Goal: Information Seeking & Learning: Find specific fact

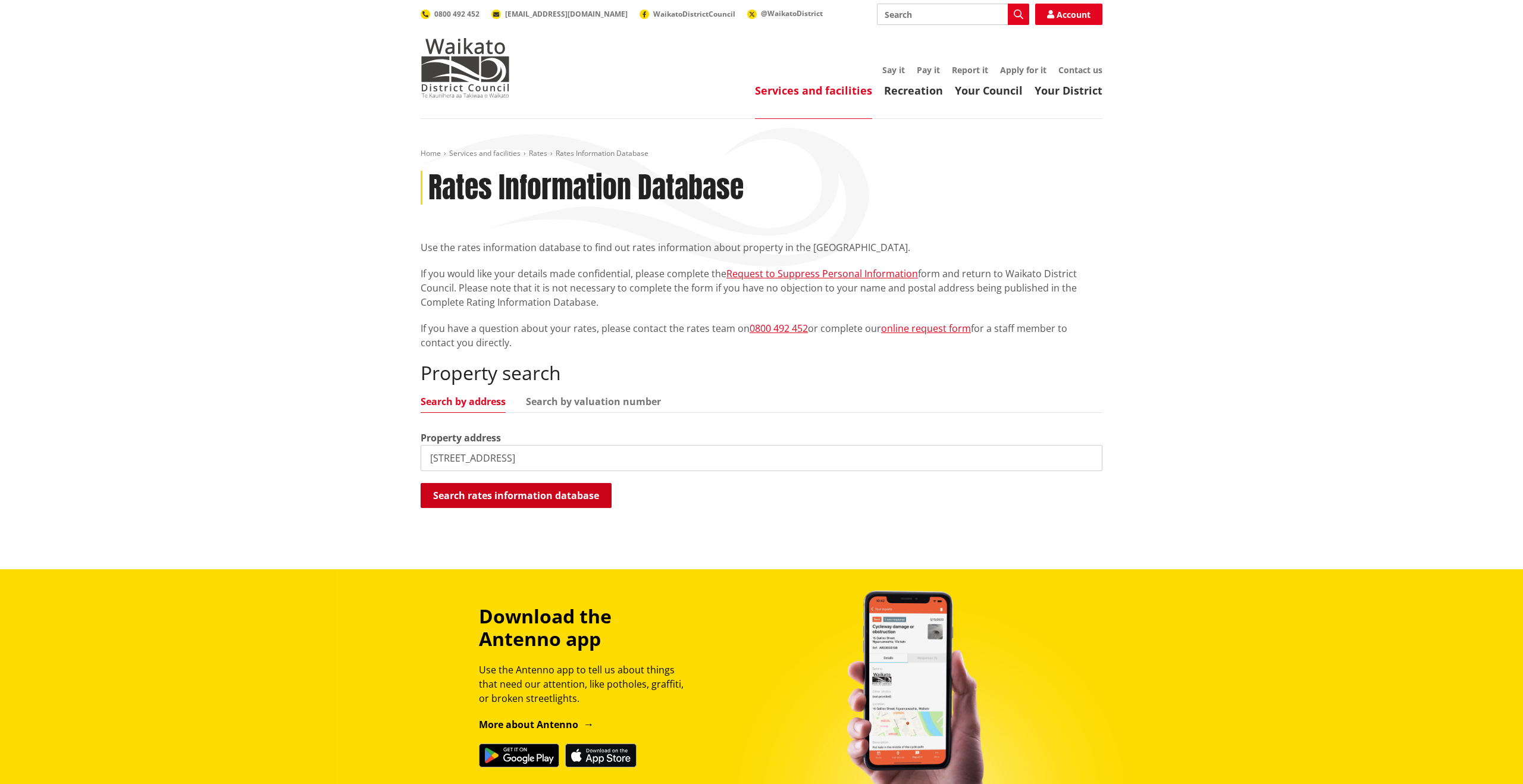
type input "[STREET_ADDRESS]"
click at [513, 493] on button "Search rates information database" at bounding box center [516, 494] width 191 height 25
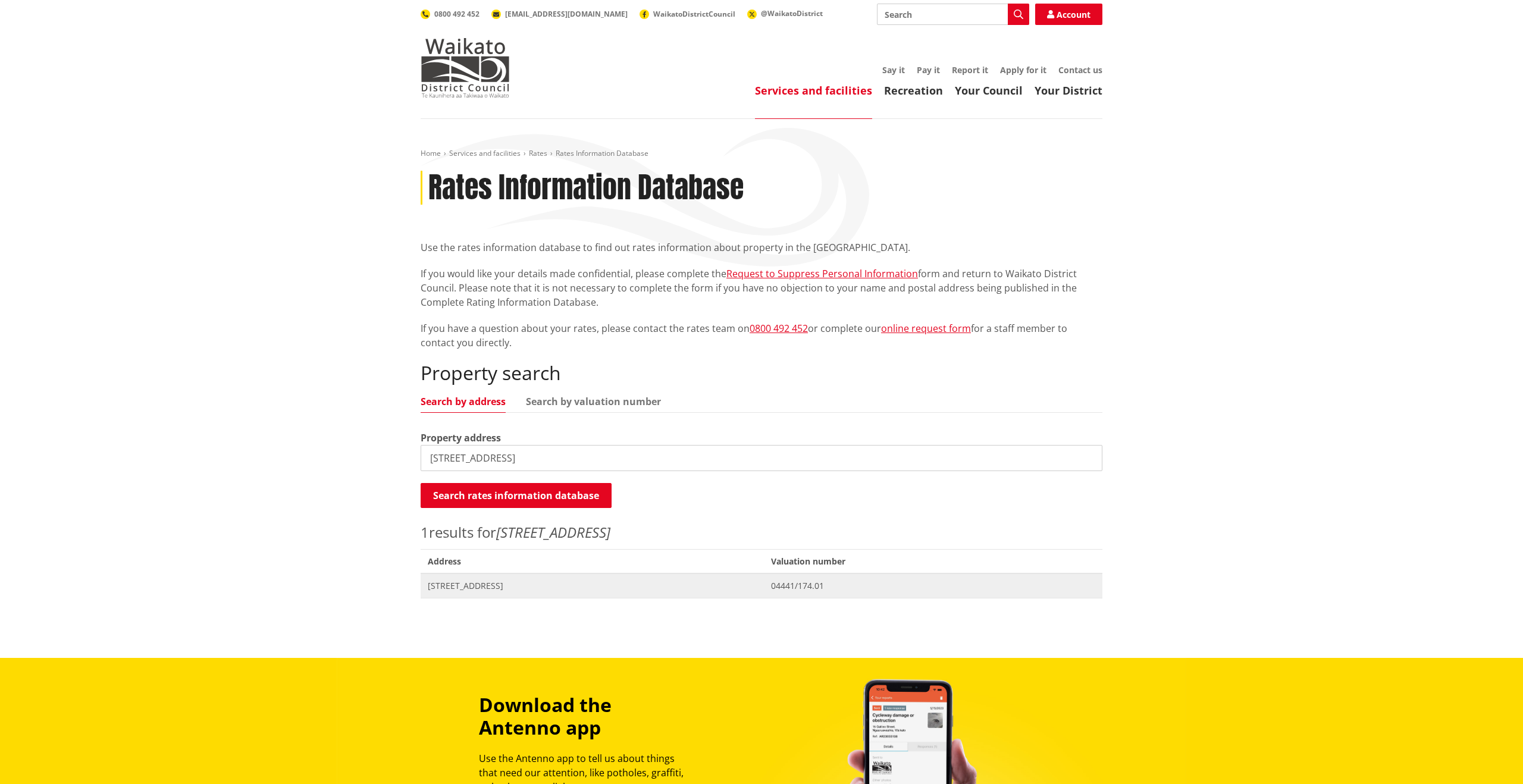
click at [516, 585] on span "[STREET_ADDRESS]" at bounding box center [592, 585] width 329 height 12
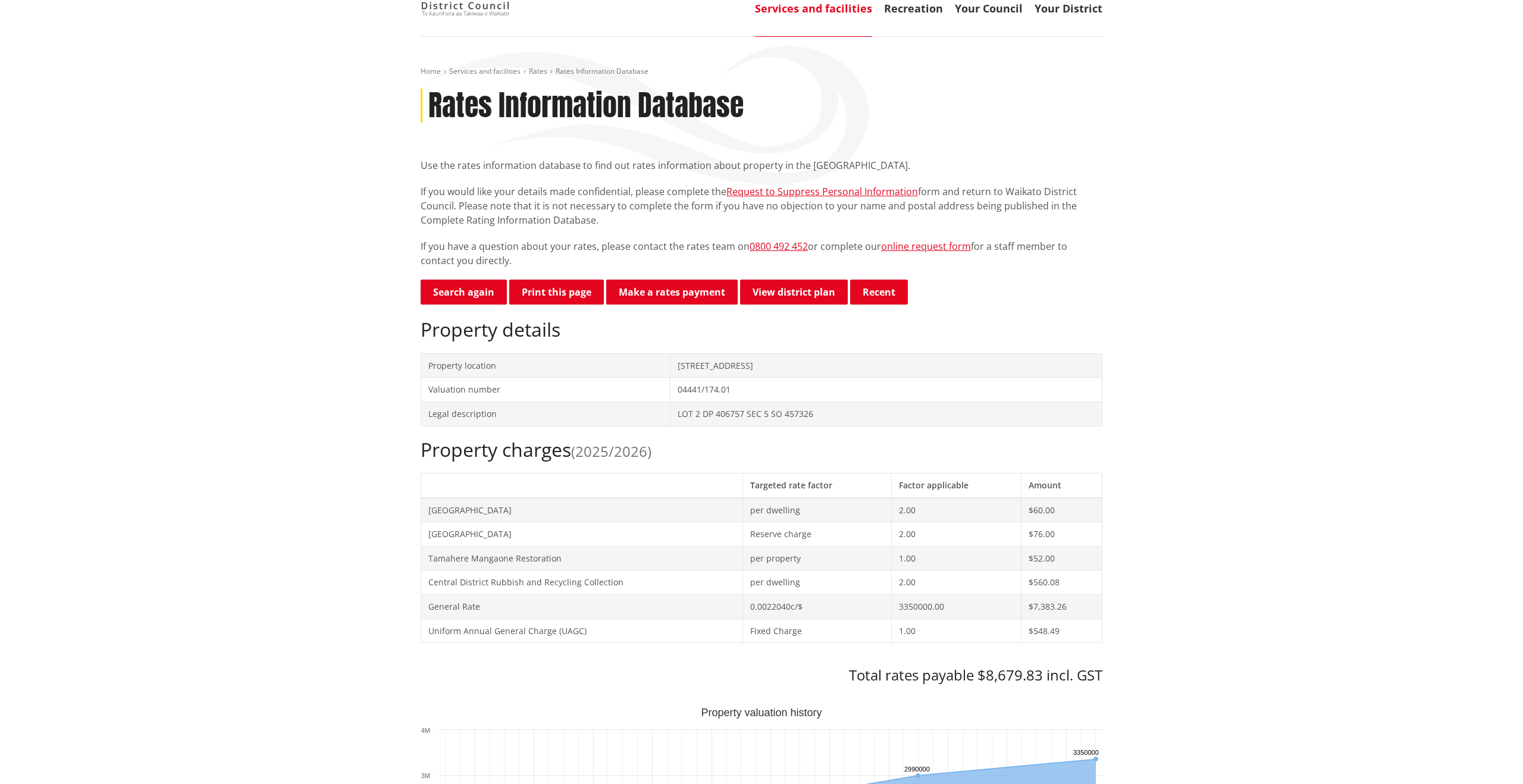
scroll to position [92, 0]
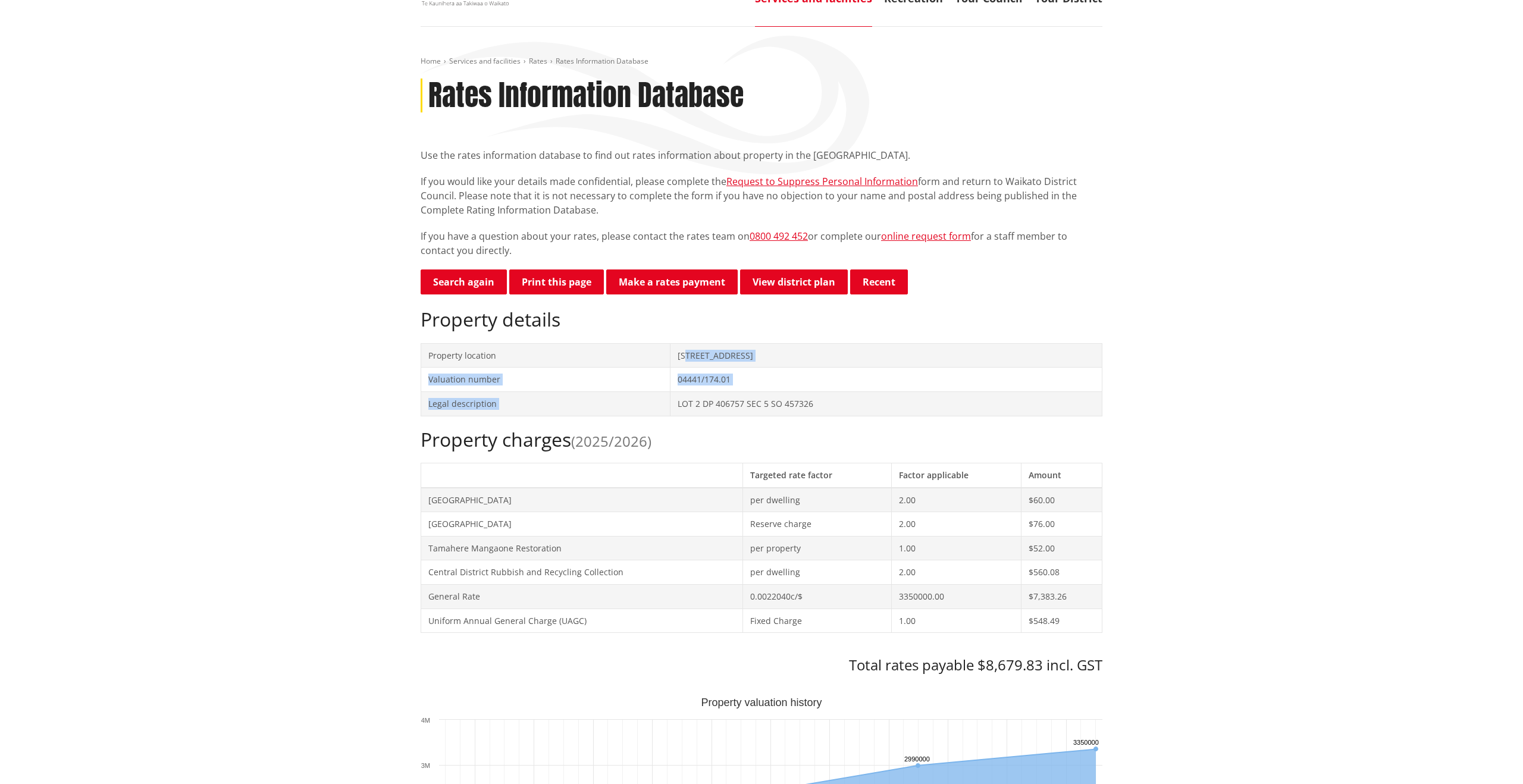
drag, startPoint x: 685, startPoint y: 356, endPoint x: 694, endPoint y: 392, distance: 37.1
click at [694, 392] on tbody "Property location 202 Matangi Road MATANGI Valuation number 04441/174.01 Legal …" at bounding box center [762, 380] width 681 height 73
click at [694, 392] on td "LOT 2 DP 406757 SEC 5 SO 457326" at bounding box center [885, 403] width 432 height 25
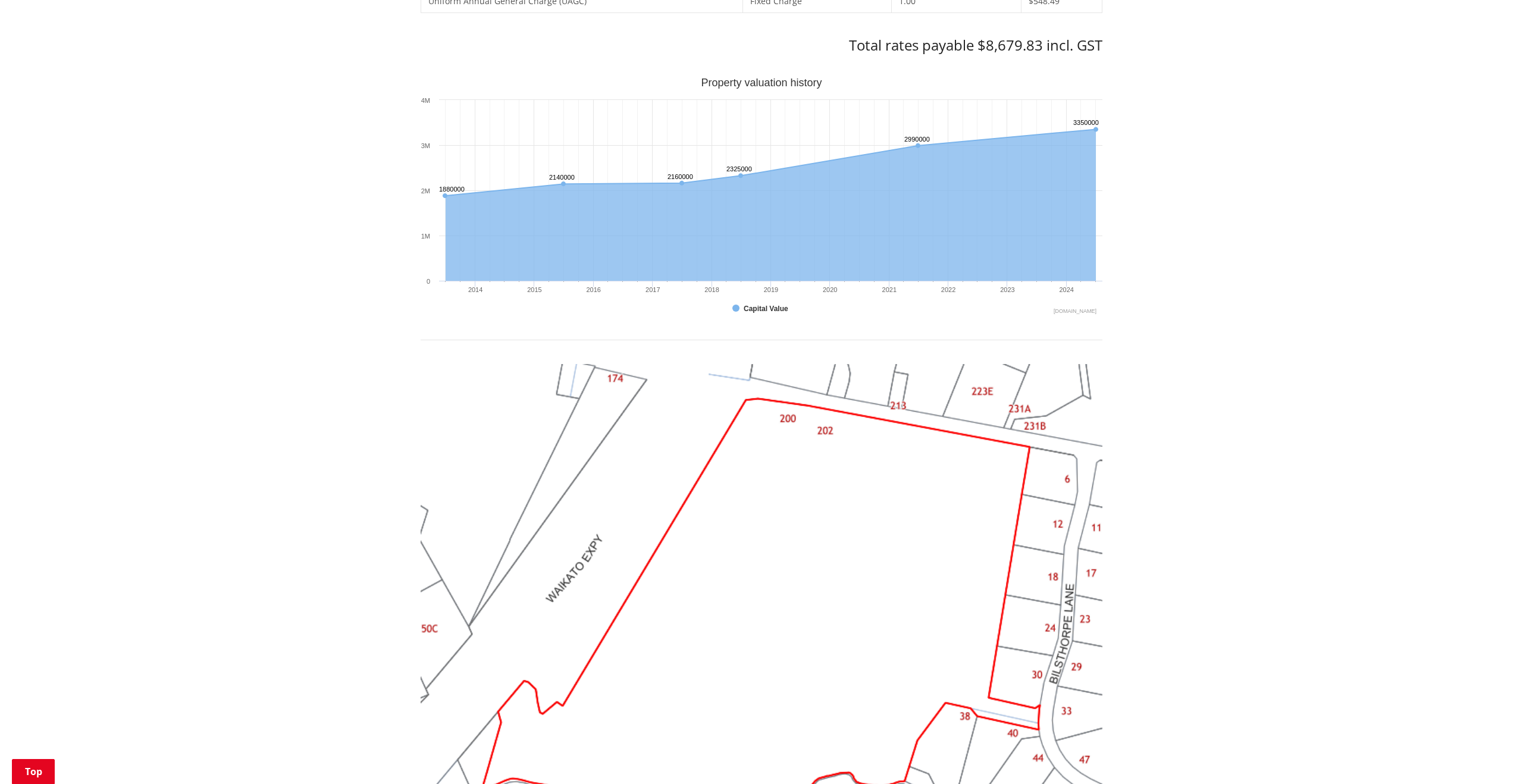
scroll to position [640, 0]
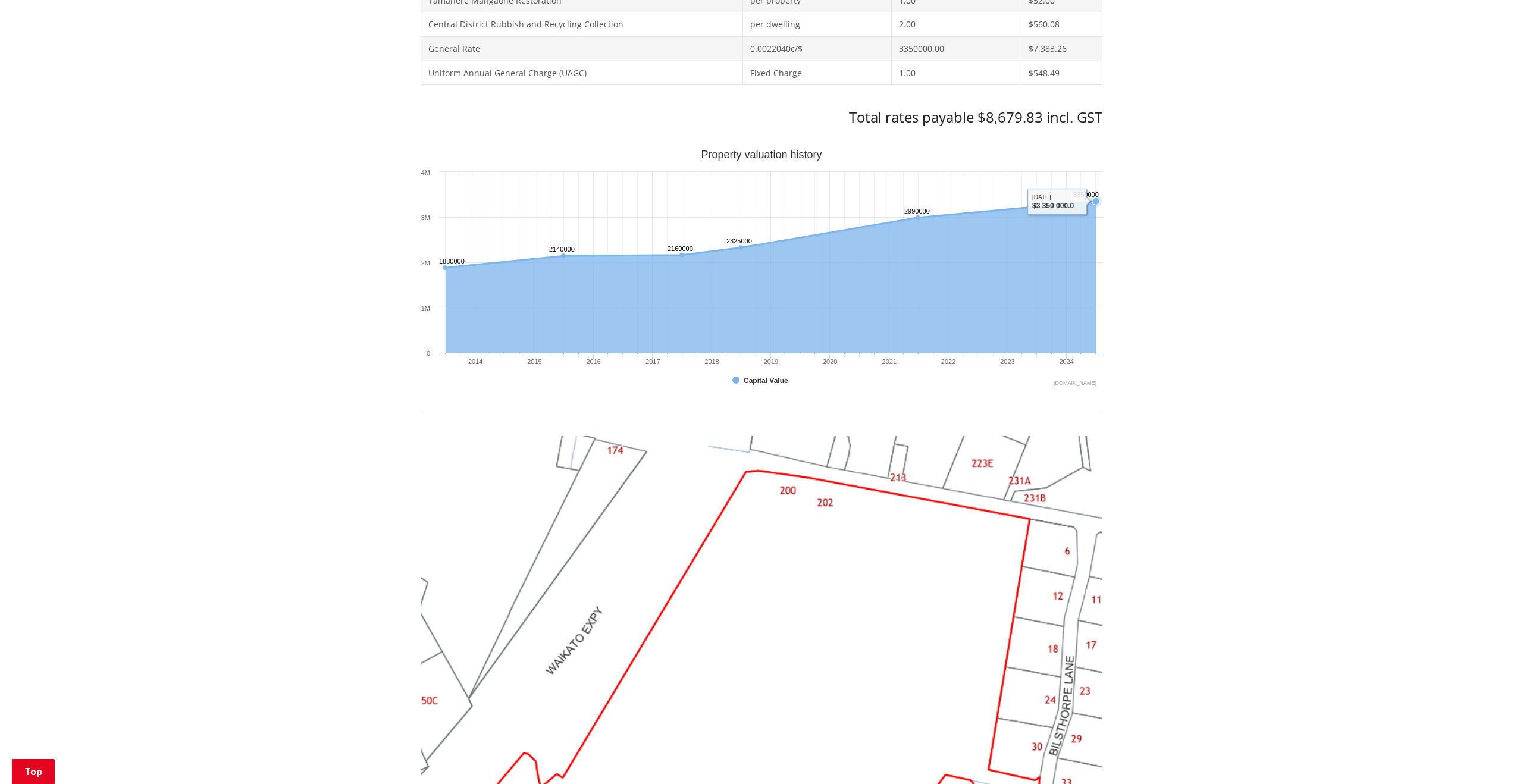
click at [1097, 198] on icon "Sunday, Jun 30, 12:00, 3,350,000. Capital Value." at bounding box center [1096, 201] width 7 height 7
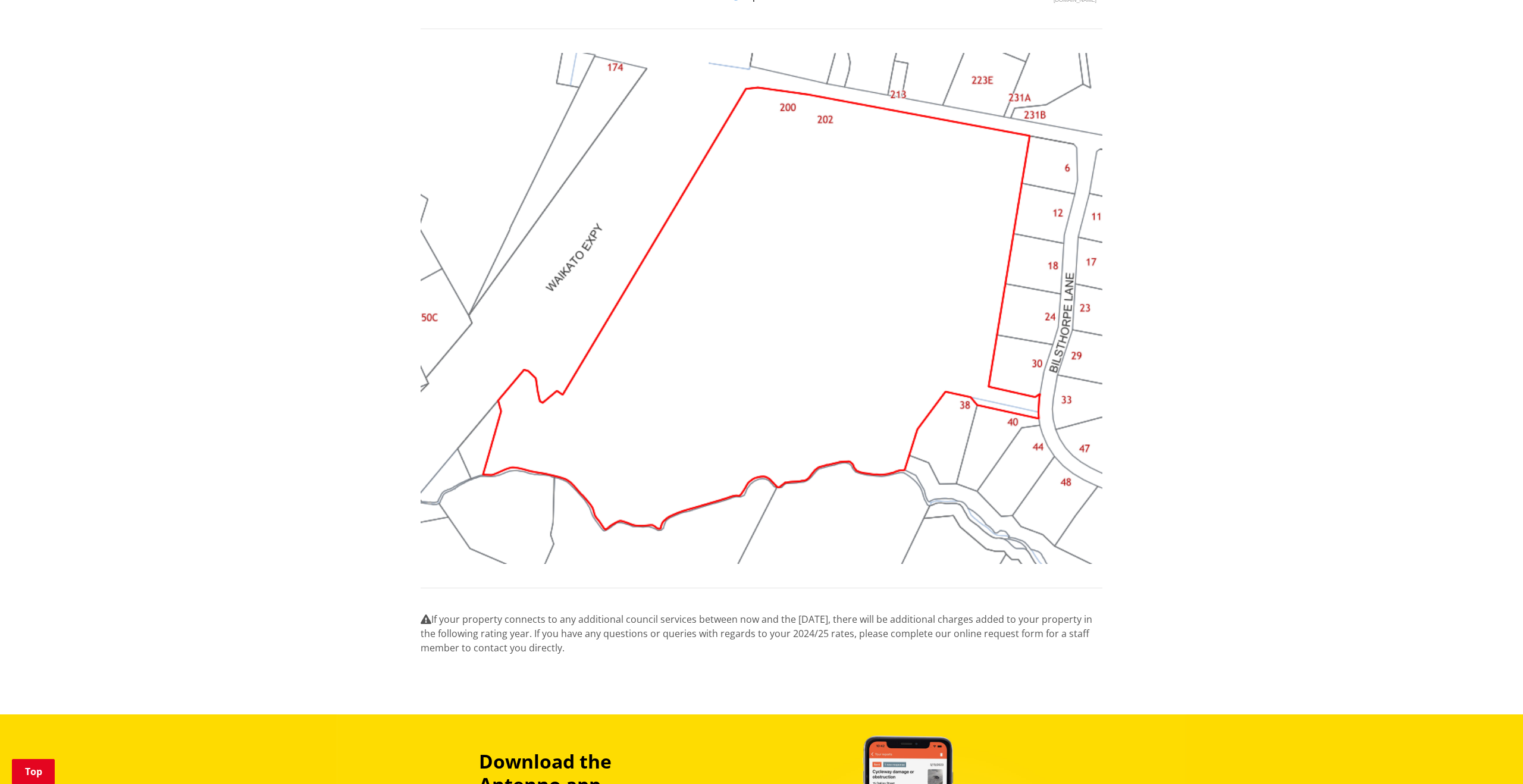
scroll to position [1063, 0]
